Goal: Transaction & Acquisition: Purchase product/service

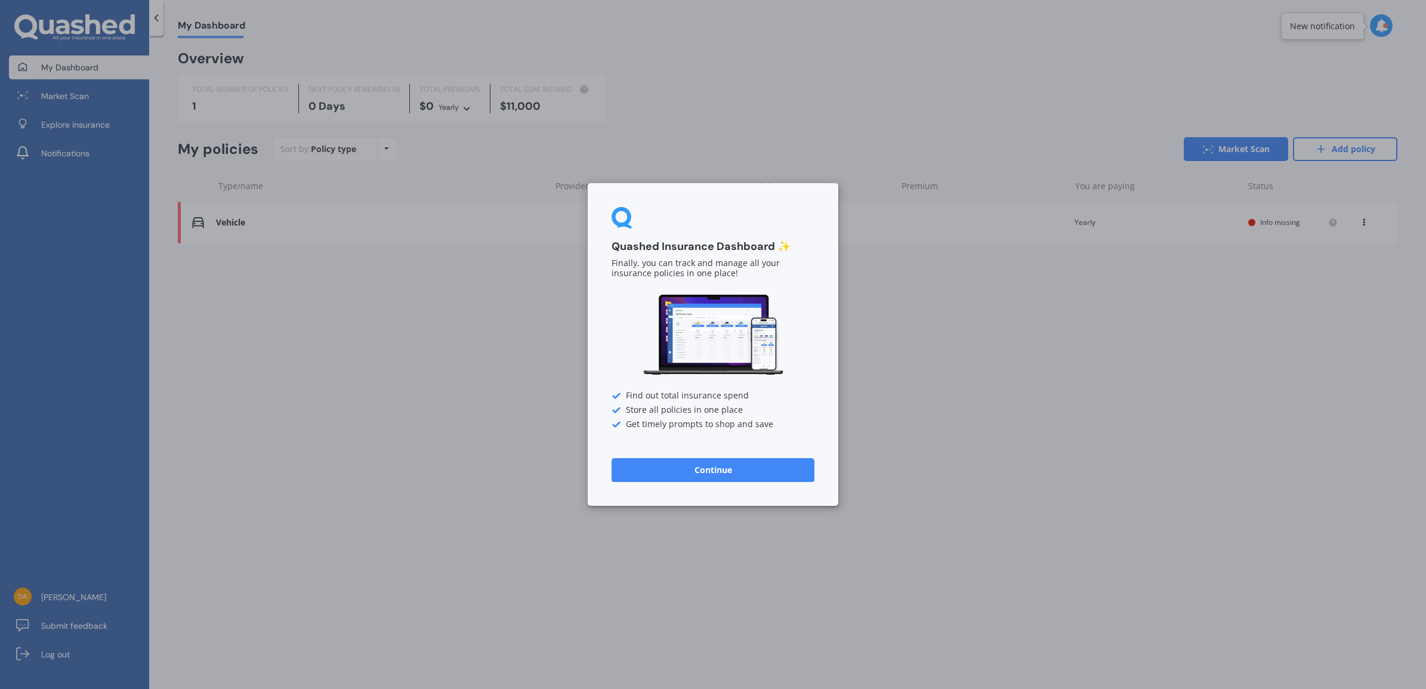
click at [763, 467] on button "Continue" at bounding box center [713, 470] width 203 height 24
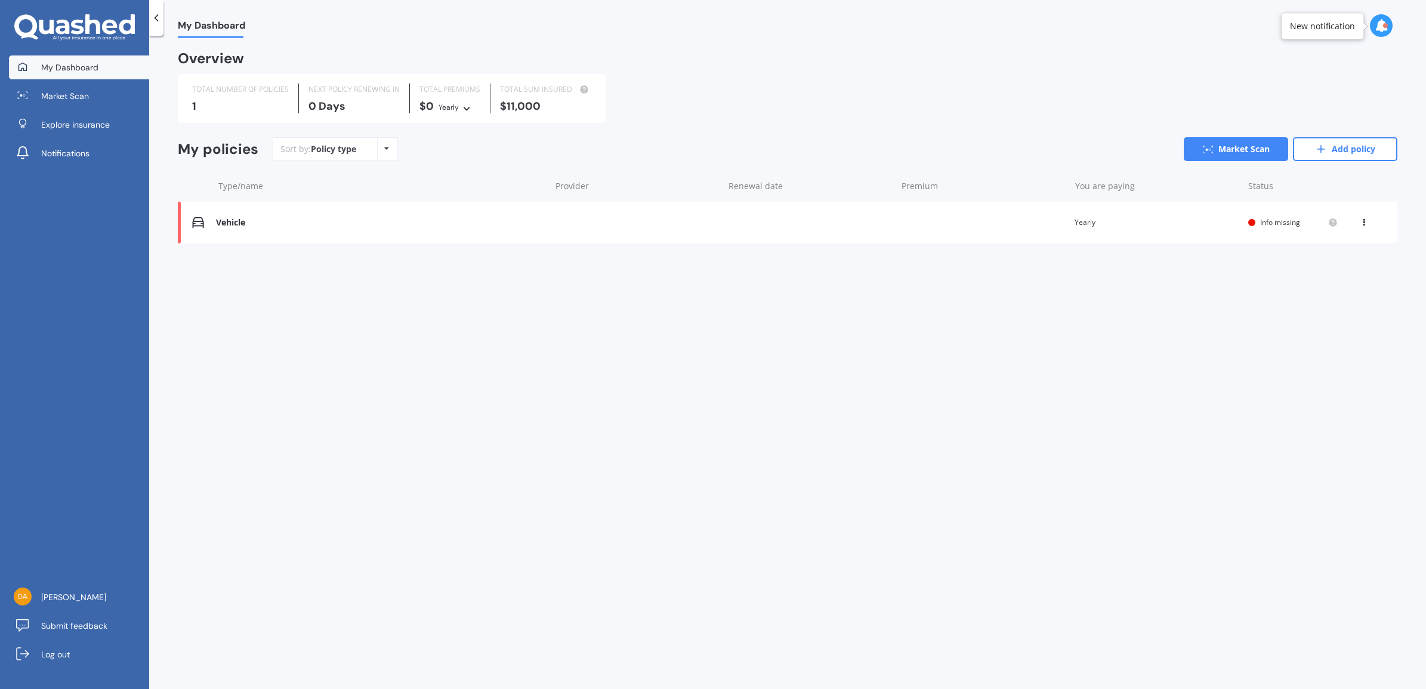
click at [233, 221] on div "Vehicle" at bounding box center [380, 223] width 328 height 10
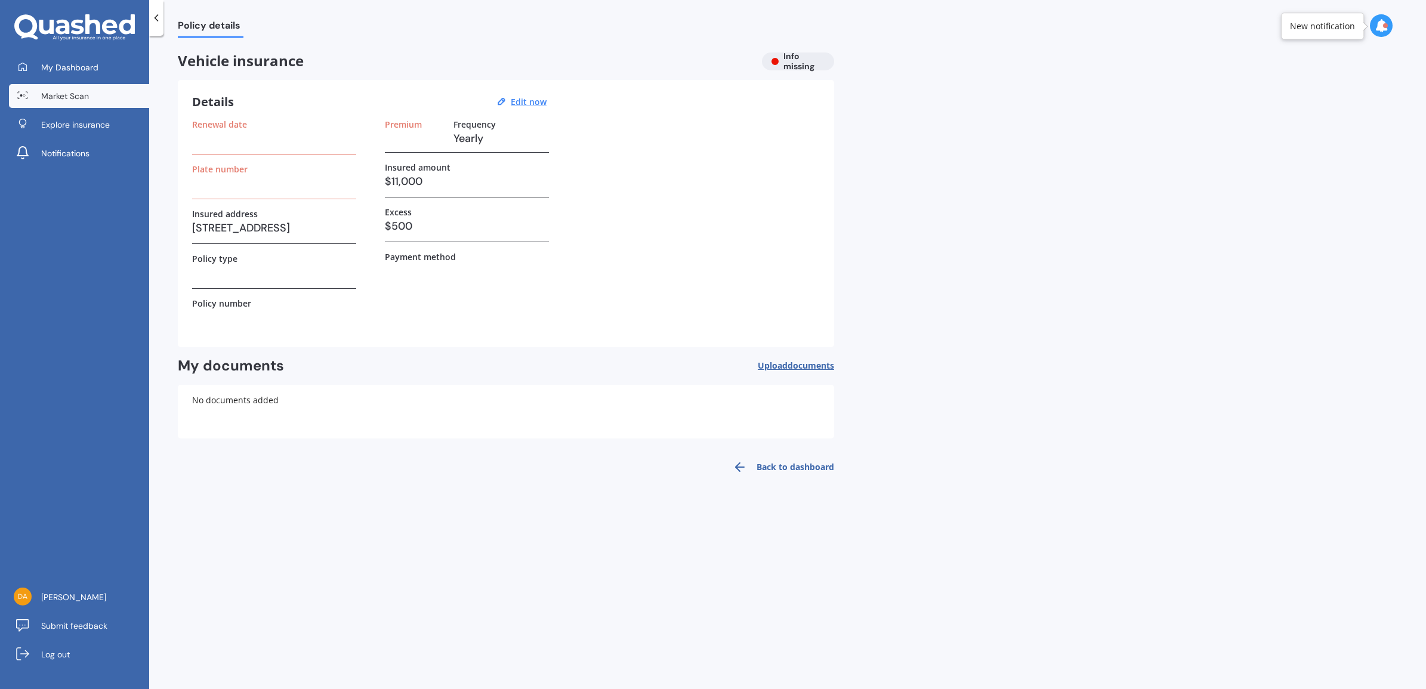
click at [56, 97] on span "Market Scan" at bounding box center [65, 96] width 48 height 12
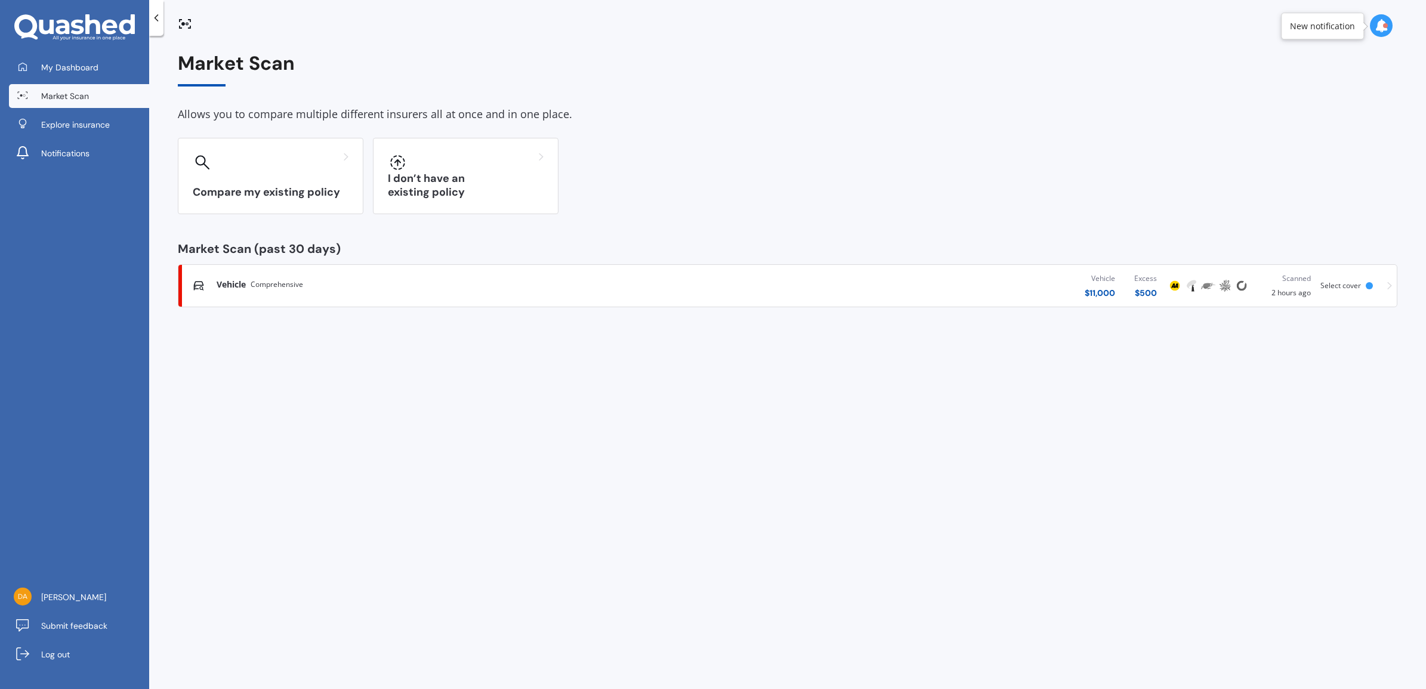
click at [294, 279] on span "Comprehensive" at bounding box center [277, 285] width 53 height 12
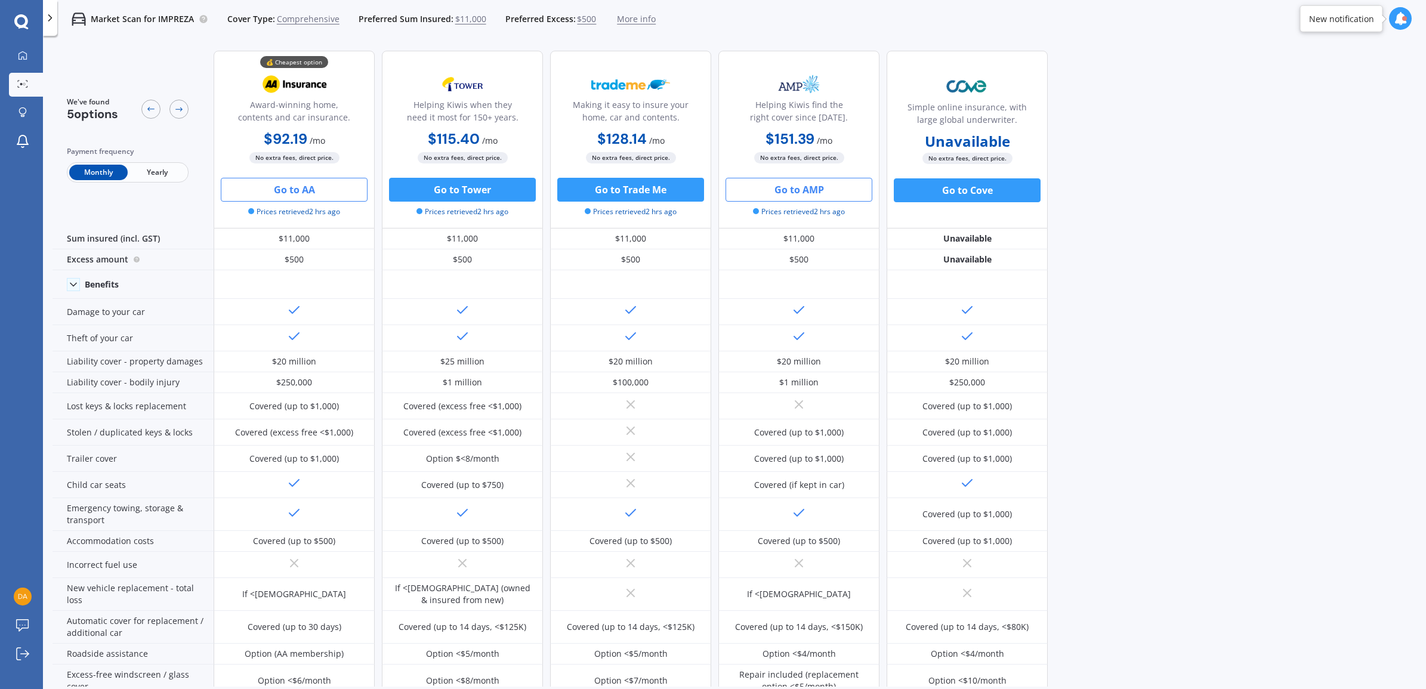
click at [785, 194] on button "Go to AMP" at bounding box center [799, 190] width 147 height 24
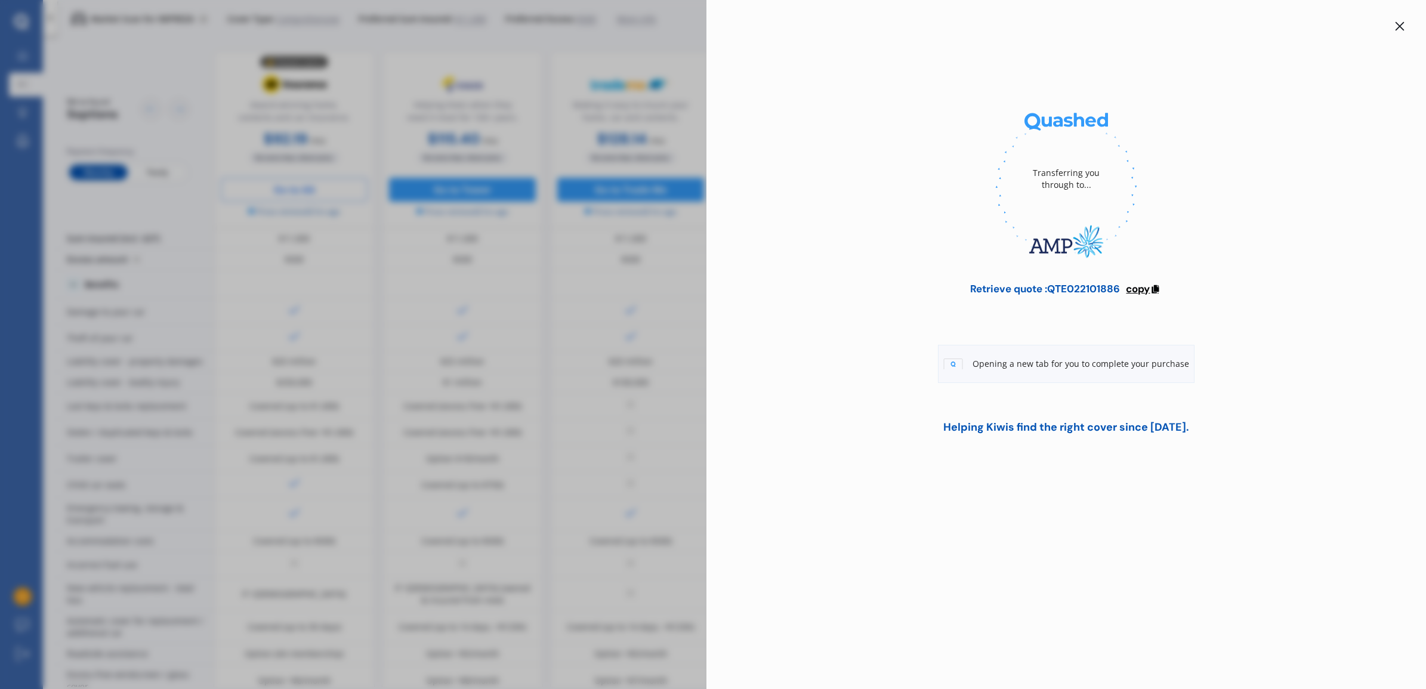
click at [1146, 285] on span "copy" at bounding box center [1138, 288] width 24 height 13
